Goal: Navigation & Orientation: Find specific page/section

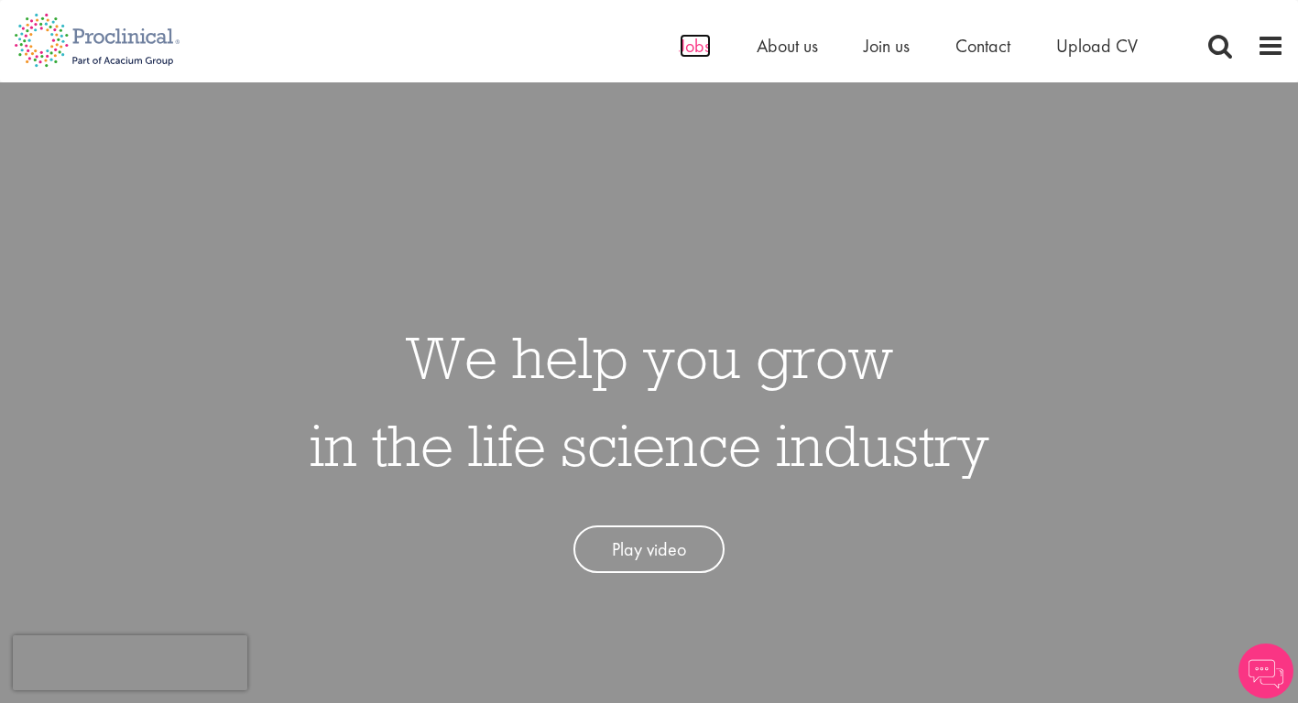
click at [696, 49] on span "Jobs" at bounding box center [695, 46] width 31 height 24
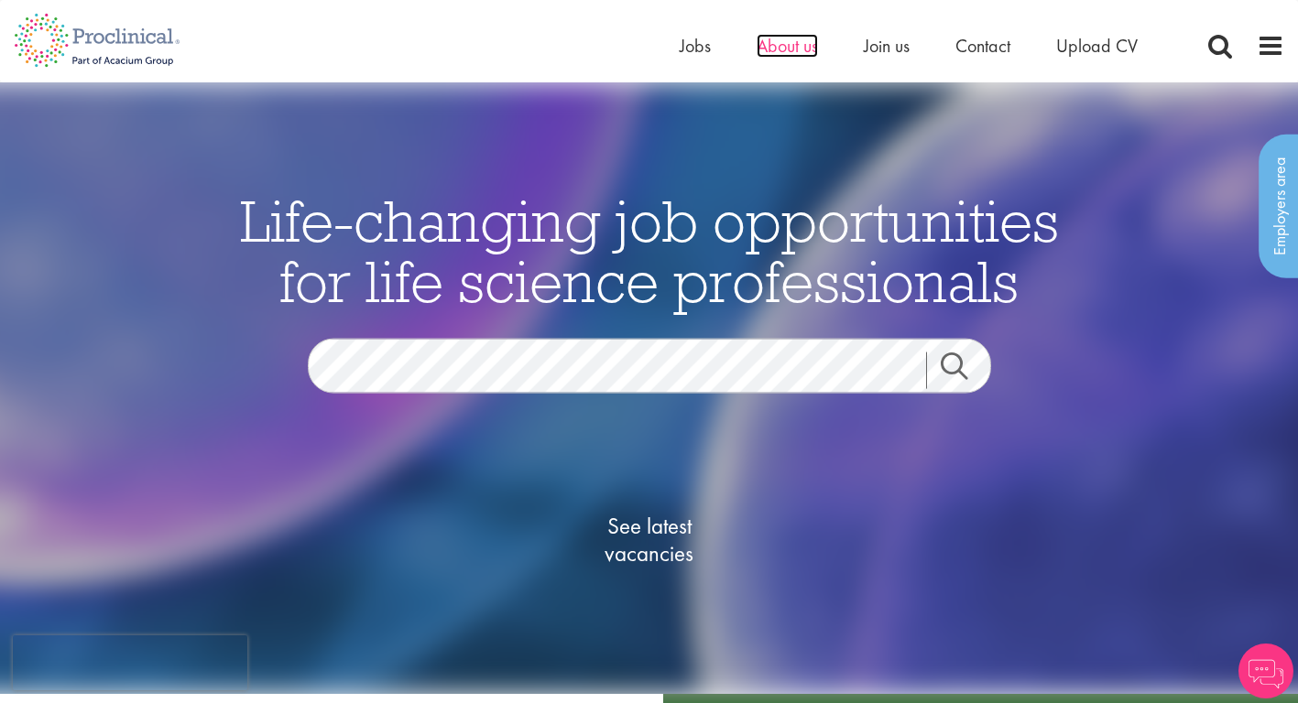
click at [792, 55] on span "About us" at bounding box center [786, 46] width 61 height 24
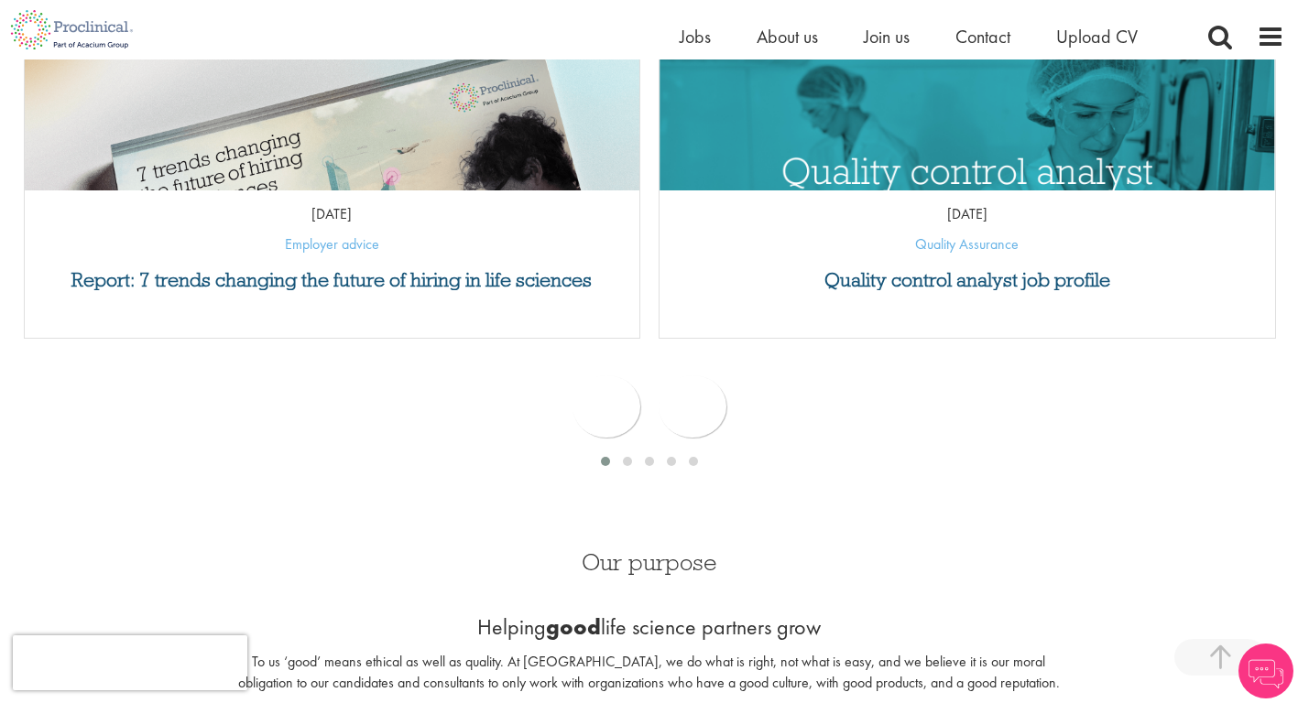
scroll to position [898, 0]
click at [698, 34] on span "Jobs" at bounding box center [695, 37] width 31 height 24
